Goal: Obtain resource: Obtain resource

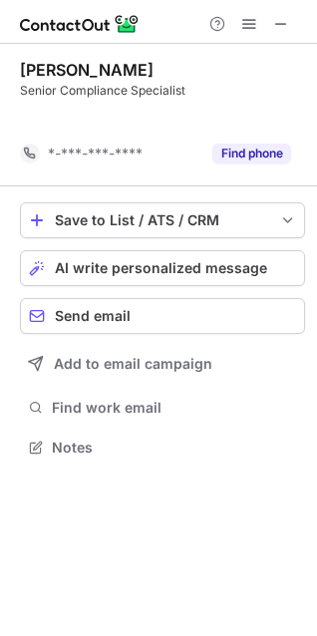
scroll to position [402, 317]
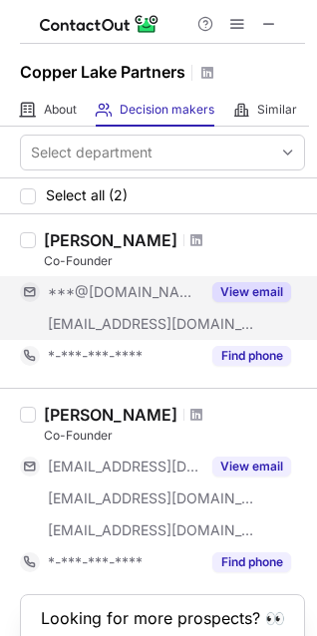
click at [248, 291] on button "View email" at bounding box center [251, 292] width 79 height 20
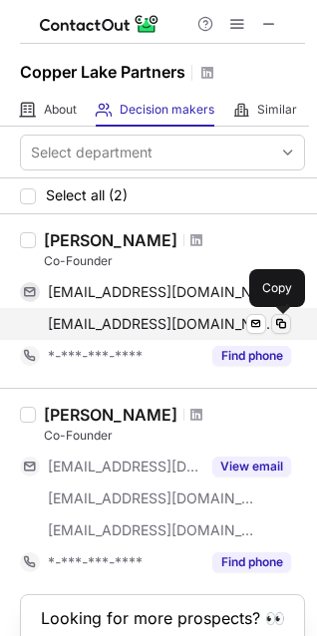
click at [281, 322] on span at bounding box center [281, 324] width 16 height 16
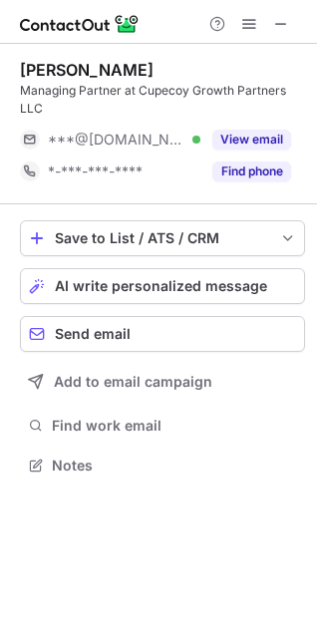
scroll to position [452, 317]
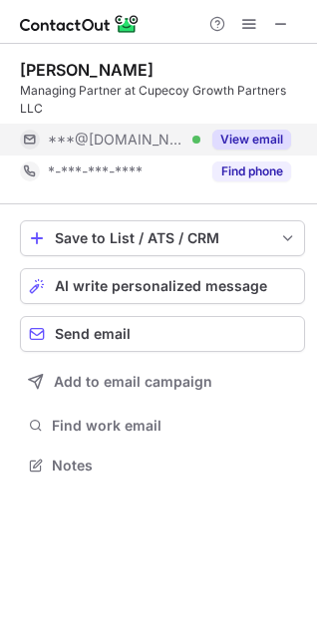
click at [244, 128] on div "View email" at bounding box center [245, 140] width 91 height 32
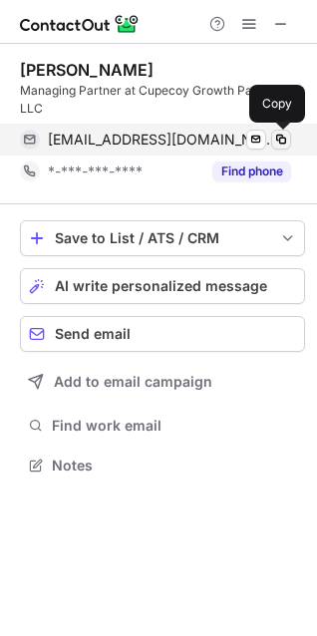
click at [278, 140] on span at bounding box center [281, 140] width 16 height 16
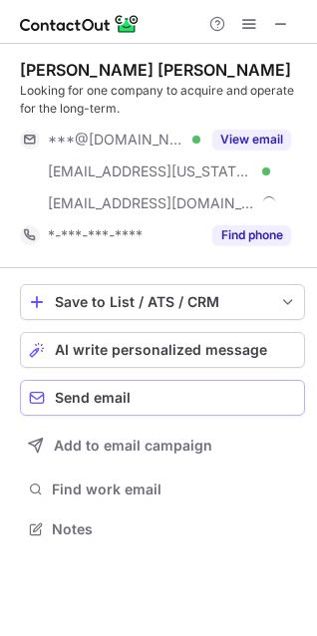
scroll to position [515, 317]
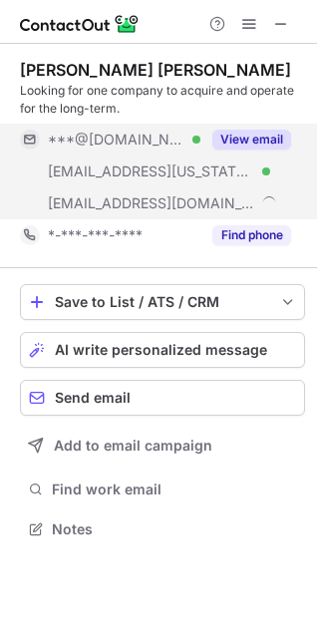
click at [263, 128] on div "View email" at bounding box center [245, 140] width 91 height 32
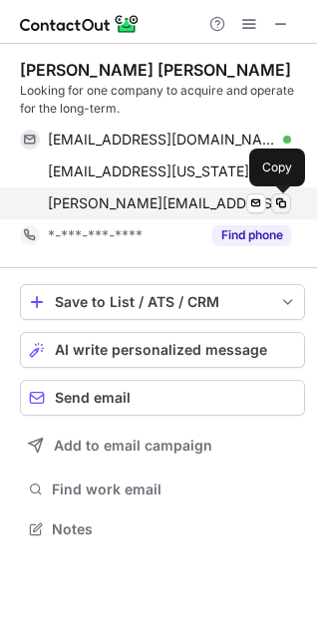
click at [284, 202] on span at bounding box center [281, 203] width 16 height 16
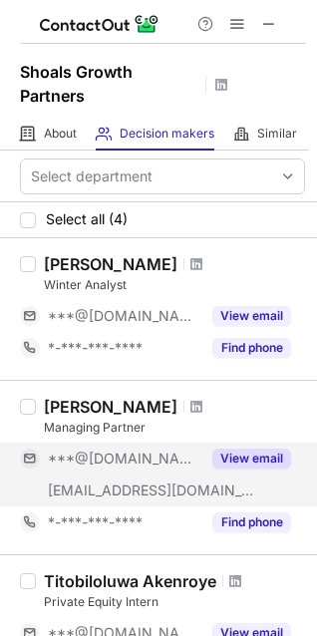
click at [271, 459] on button "View email" at bounding box center [251, 459] width 79 height 20
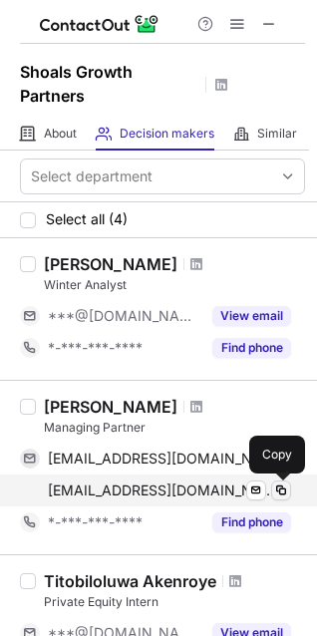
click at [279, 489] on span at bounding box center [281, 490] width 16 height 16
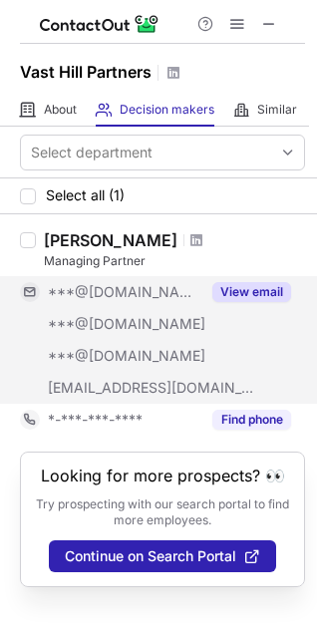
click at [250, 293] on button "View email" at bounding box center [251, 292] width 79 height 20
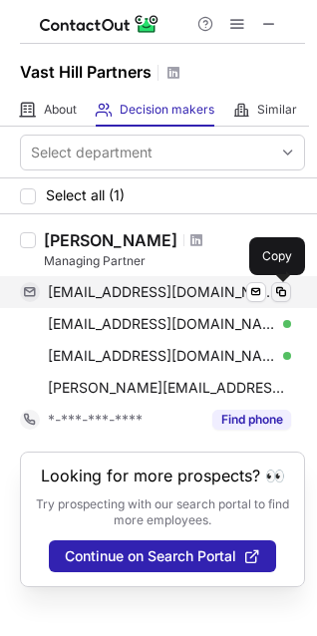
click at [279, 295] on span at bounding box center [281, 292] width 16 height 16
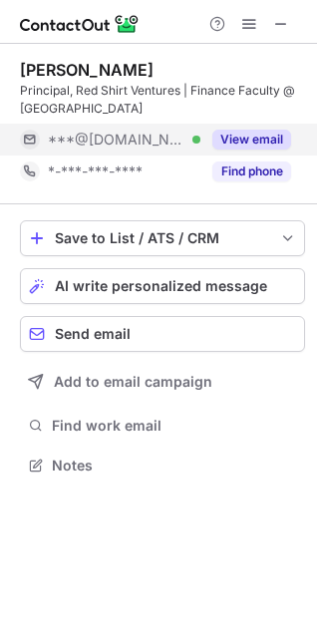
scroll to position [452, 317]
click at [264, 138] on button "View email" at bounding box center [251, 140] width 79 height 20
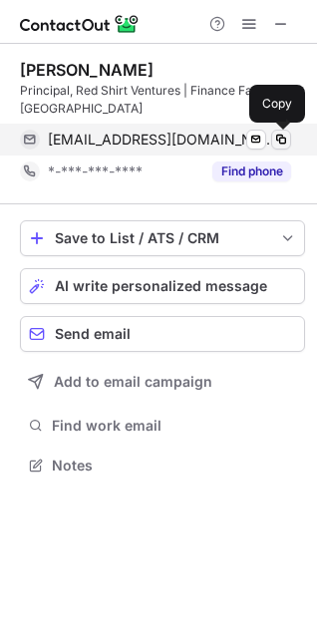
click at [282, 140] on span at bounding box center [281, 140] width 16 height 16
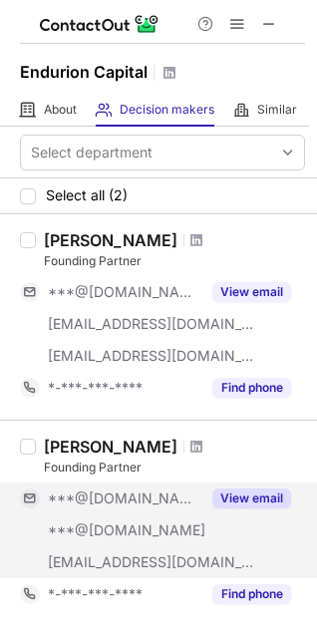
click at [265, 492] on button "View email" at bounding box center [251, 498] width 79 height 20
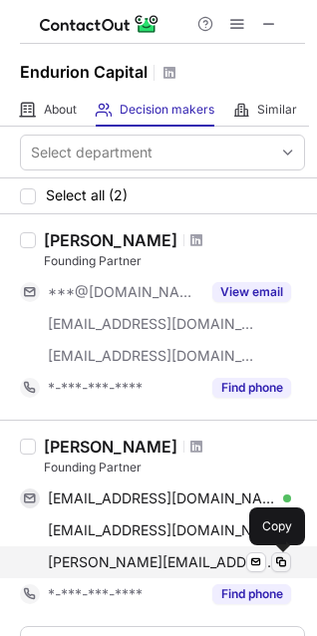
click at [279, 558] on span at bounding box center [281, 562] width 16 height 16
